Goal: Task Accomplishment & Management: Complete application form

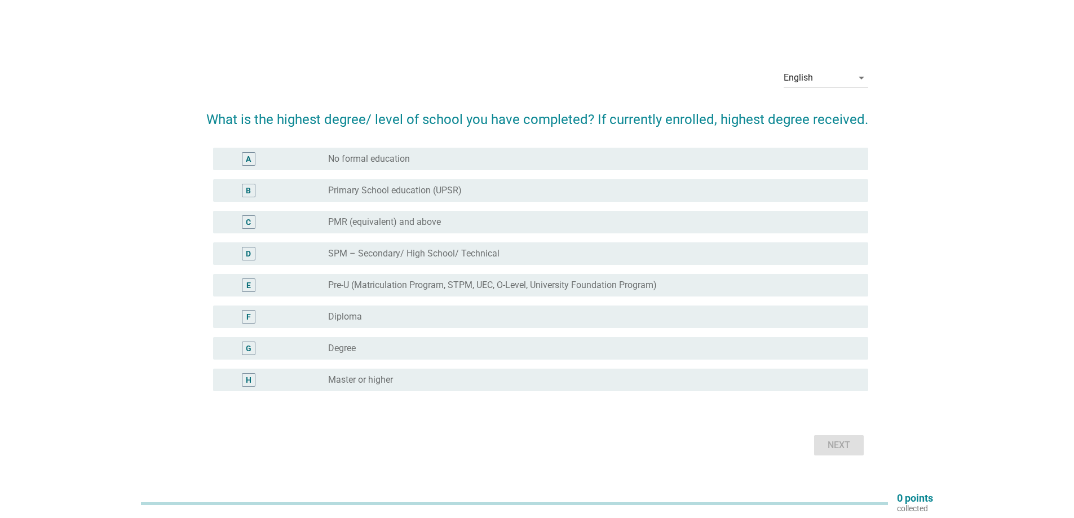
click at [294, 317] on div "F" at bounding box center [275, 317] width 106 height 14
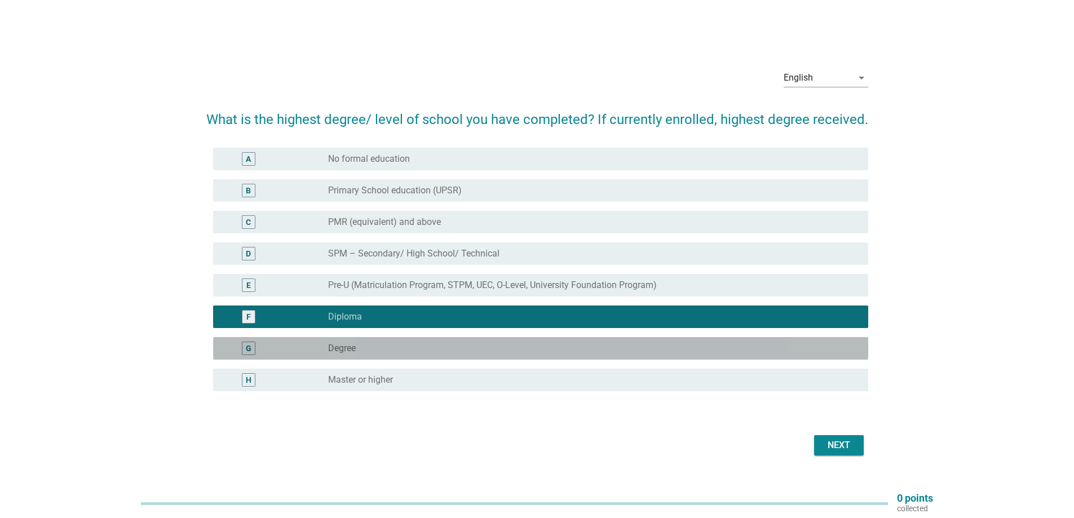
click at [369, 349] on div "radio_button_unchecked Degree" at bounding box center [589, 348] width 522 height 11
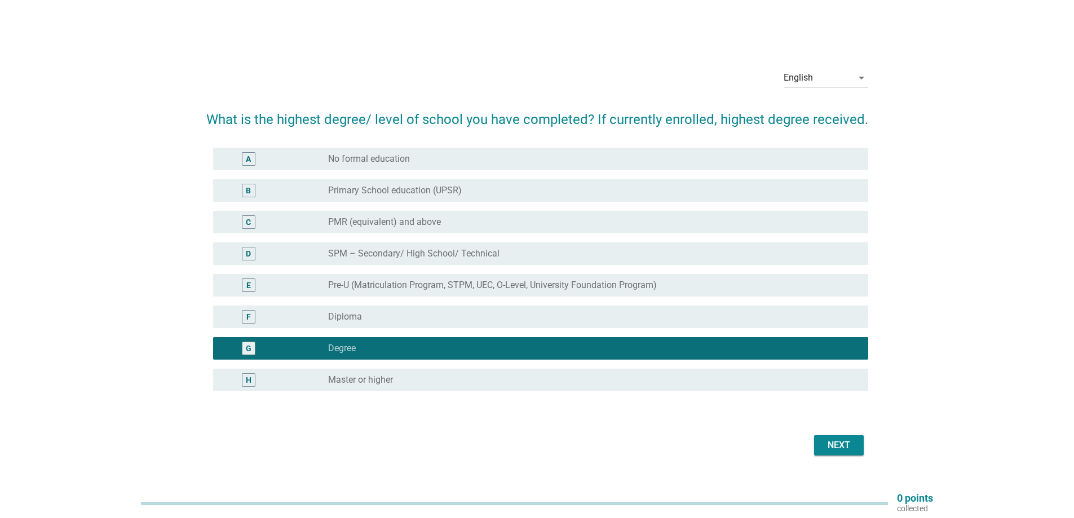
click at [855, 448] on button "Next" at bounding box center [839, 445] width 50 height 20
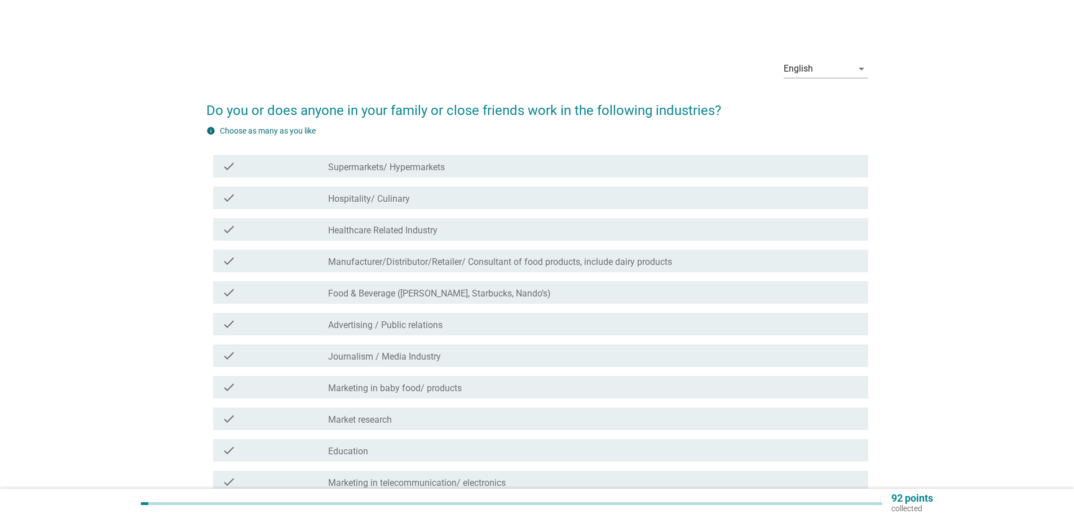
click at [590, 264] on label "Manufacturer/Distributor/Retailer/ Consultant of food products, include dairy p…" at bounding box center [500, 262] width 344 height 11
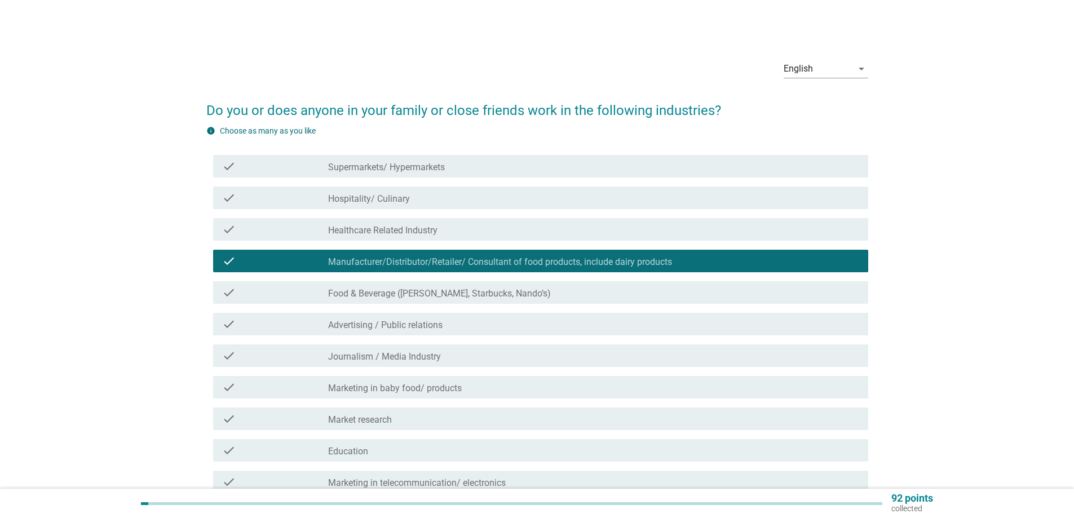
click at [520, 290] on label "Food & Beverage ([PERSON_NAME], Starbucks, Nando’s)" at bounding box center [439, 293] width 223 height 11
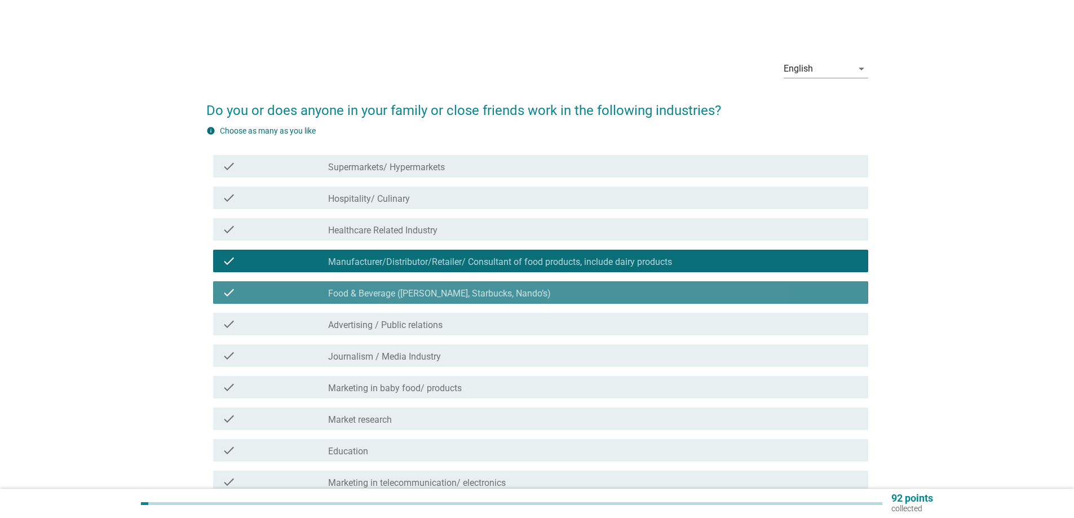
click at [520, 290] on label "Food & Beverage ([PERSON_NAME], Starbucks, Nando’s)" at bounding box center [439, 293] width 223 height 11
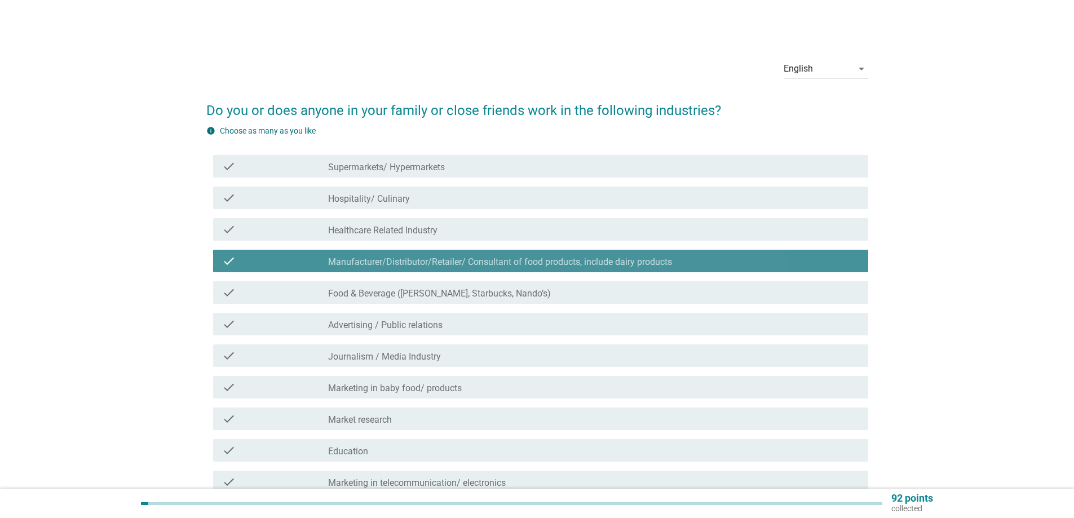
click at [464, 259] on label "Manufacturer/Distributor/Retailer/ Consultant of food products, include dairy p…" at bounding box center [500, 262] width 344 height 11
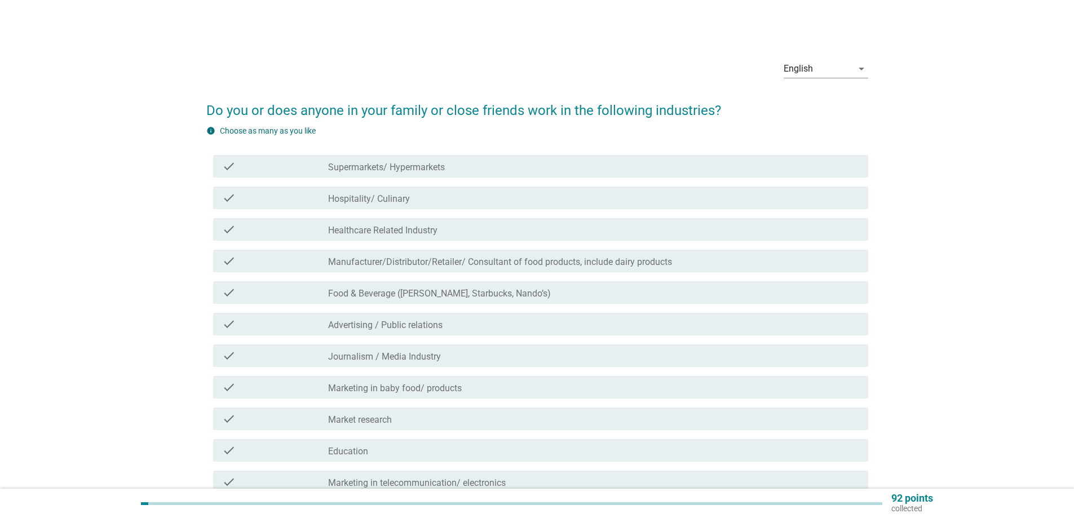
click at [473, 322] on div "check_box_outline_blank Advertising / Public relations" at bounding box center [593, 324] width 531 height 14
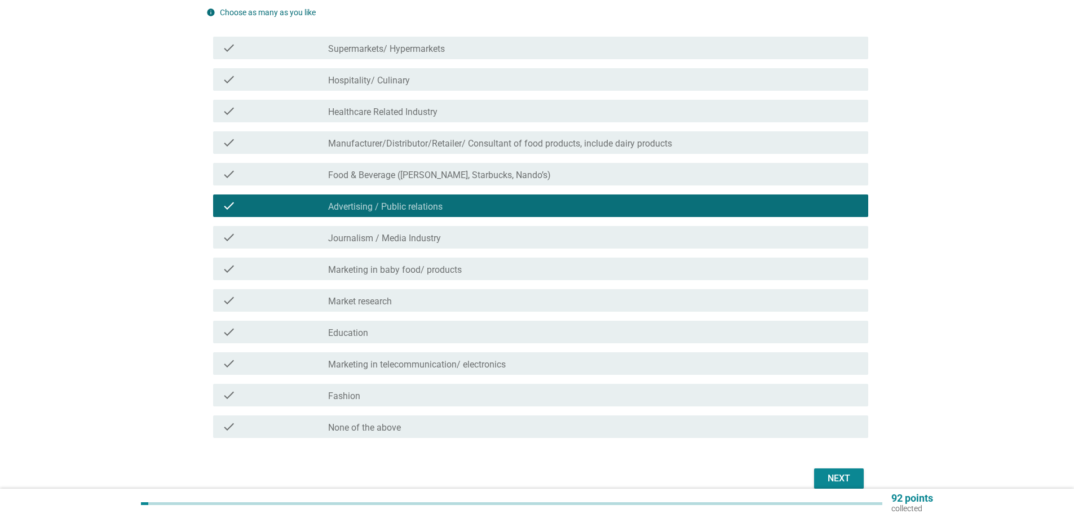
scroll to position [169, 0]
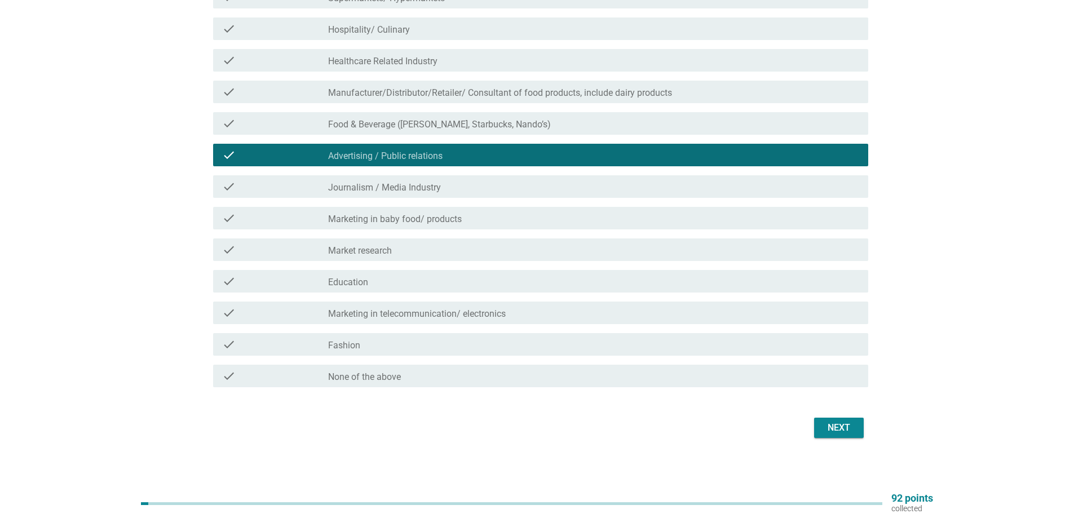
click at [825, 430] on div "Next" at bounding box center [839, 428] width 32 height 14
